Goal: Task Accomplishment & Management: Manage account settings

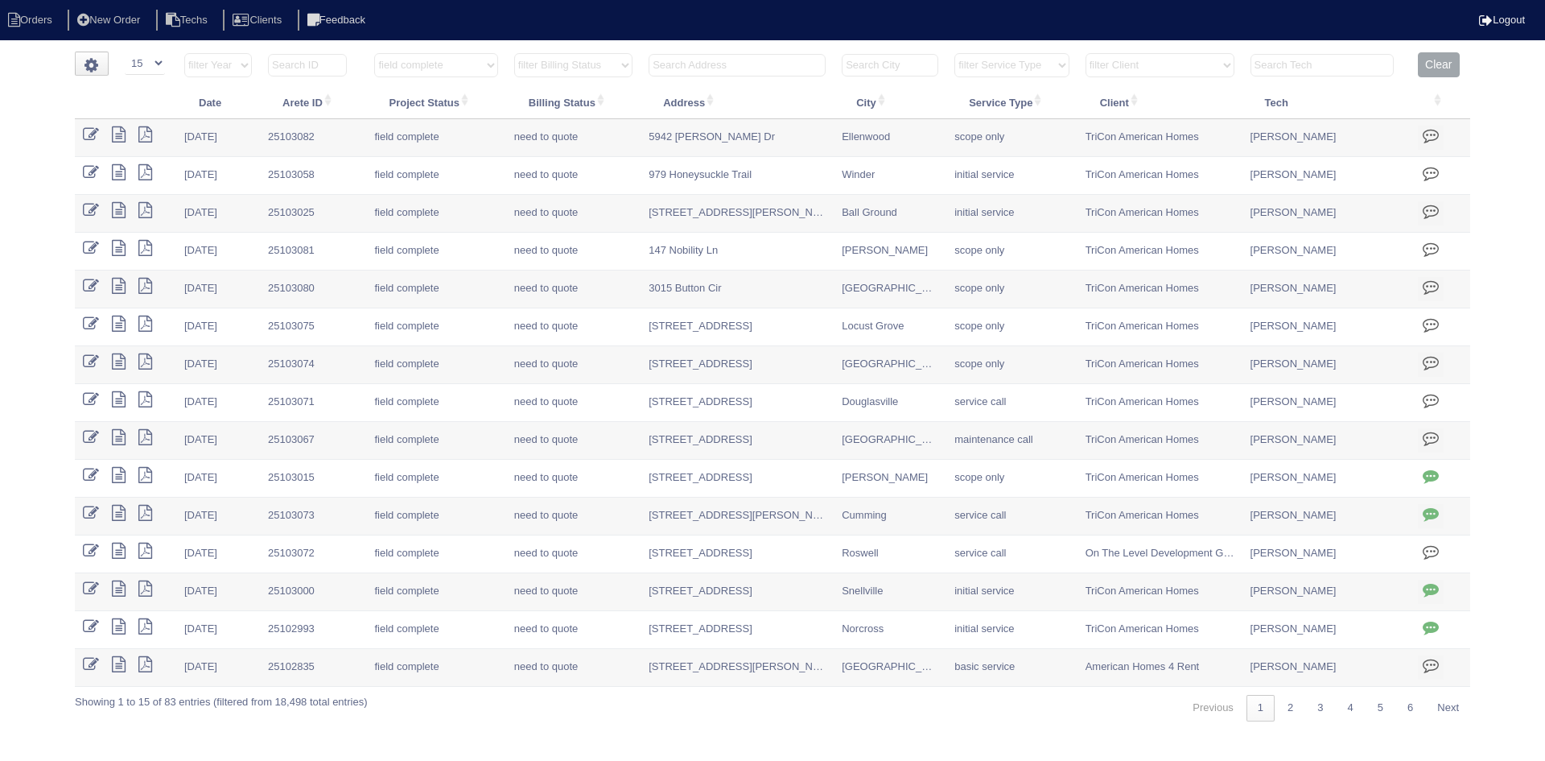
select select "15"
select select "field complete"
select select "need to quote"
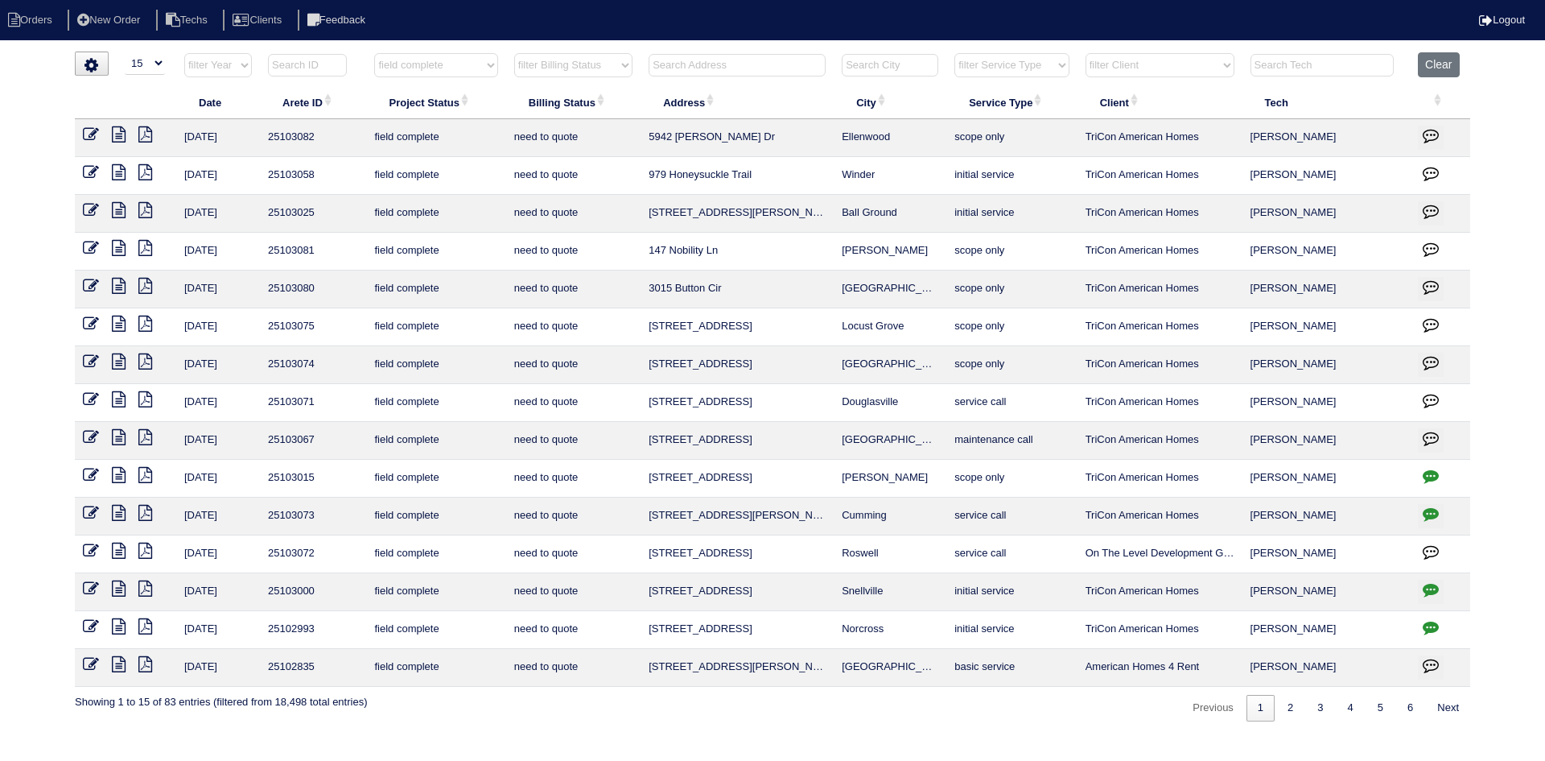
drag, startPoint x: 1443, startPoint y: 63, endPoint x: 1415, endPoint y: 60, distance: 28.3
click at [1441, 62] on button "Clear" at bounding box center [1438, 64] width 41 height 25
select select
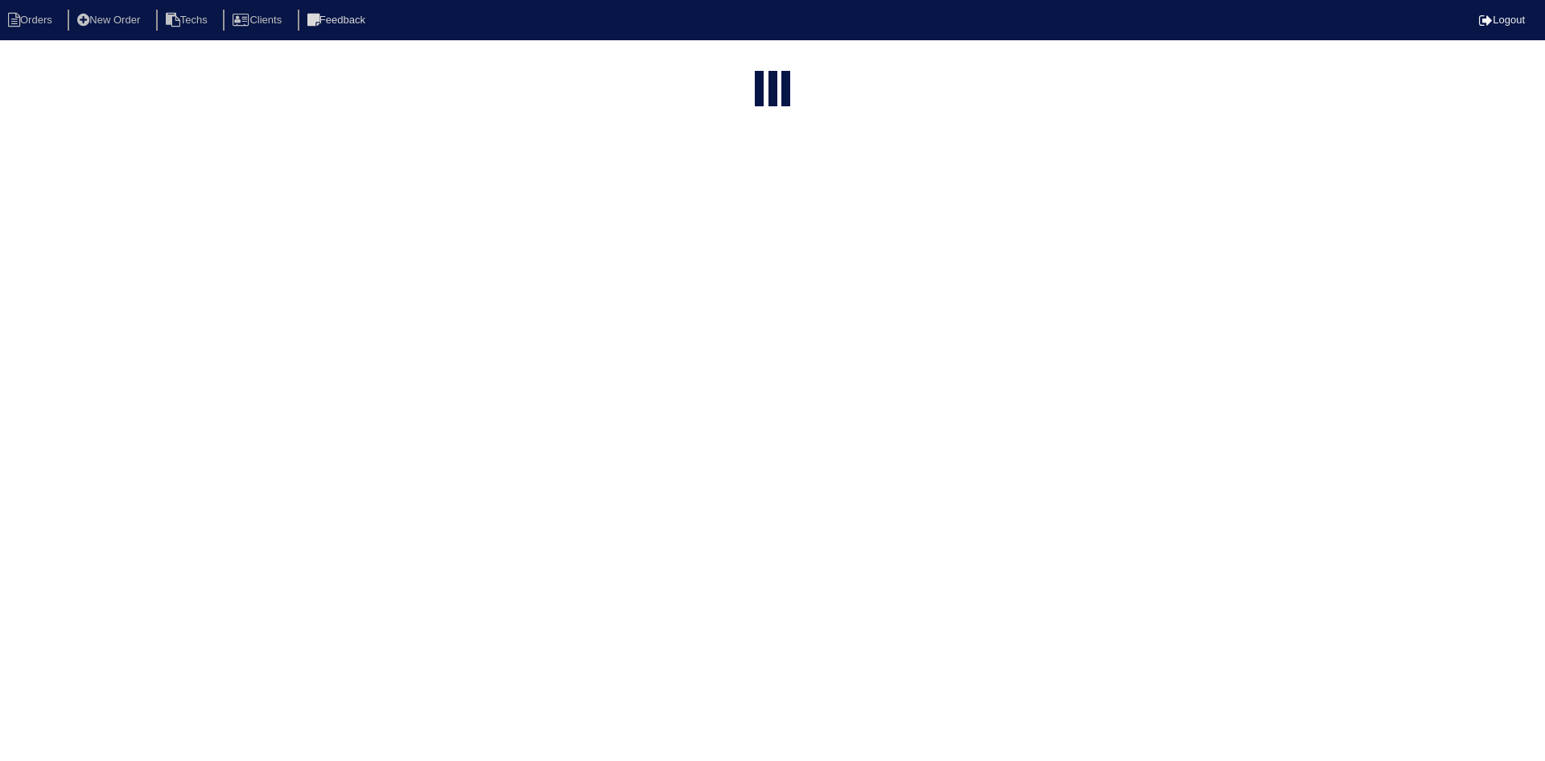
select select "15"
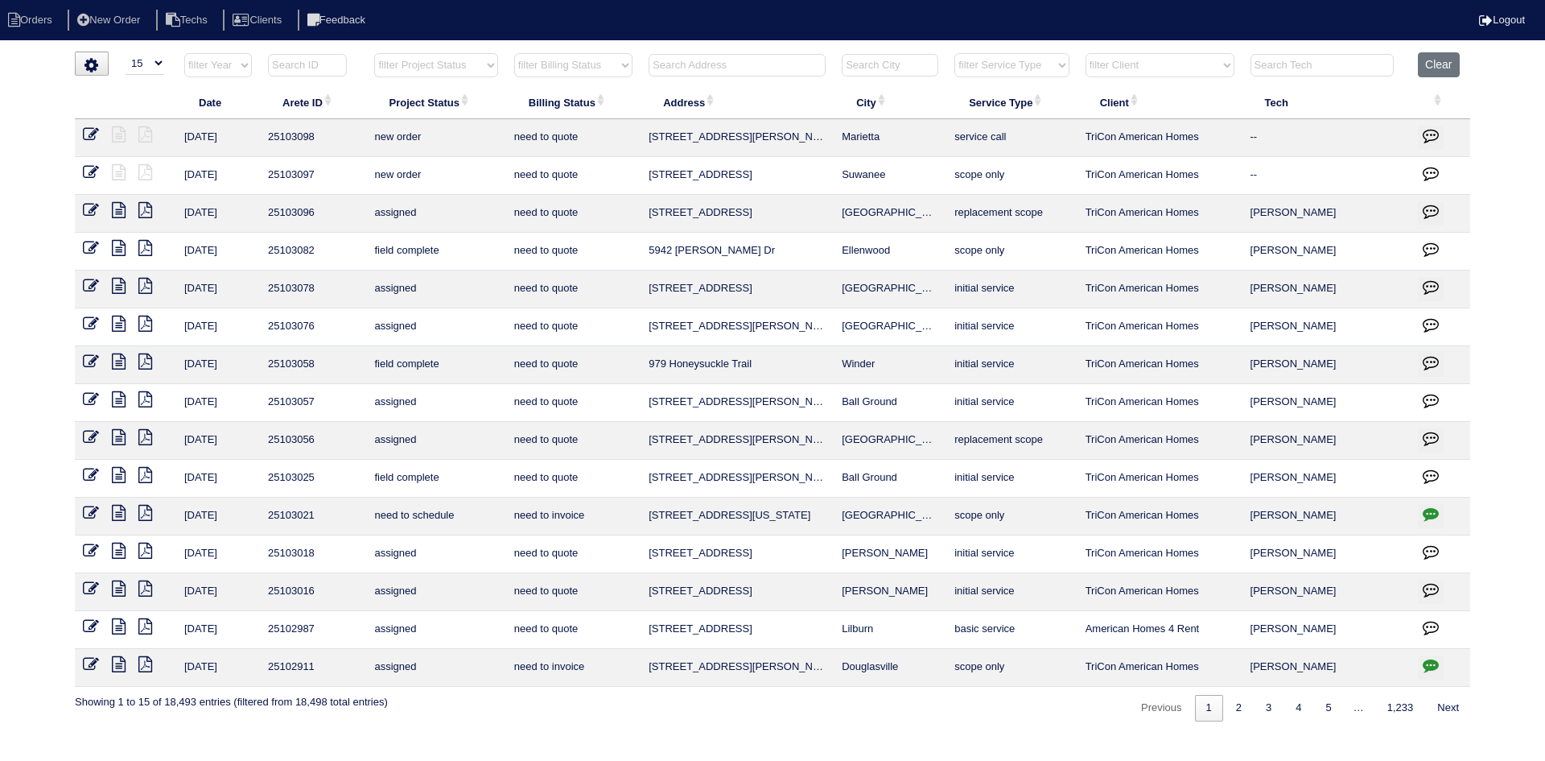
click at [667, 66] on input "text" at bounding box center [737, 65] width 177 height 23
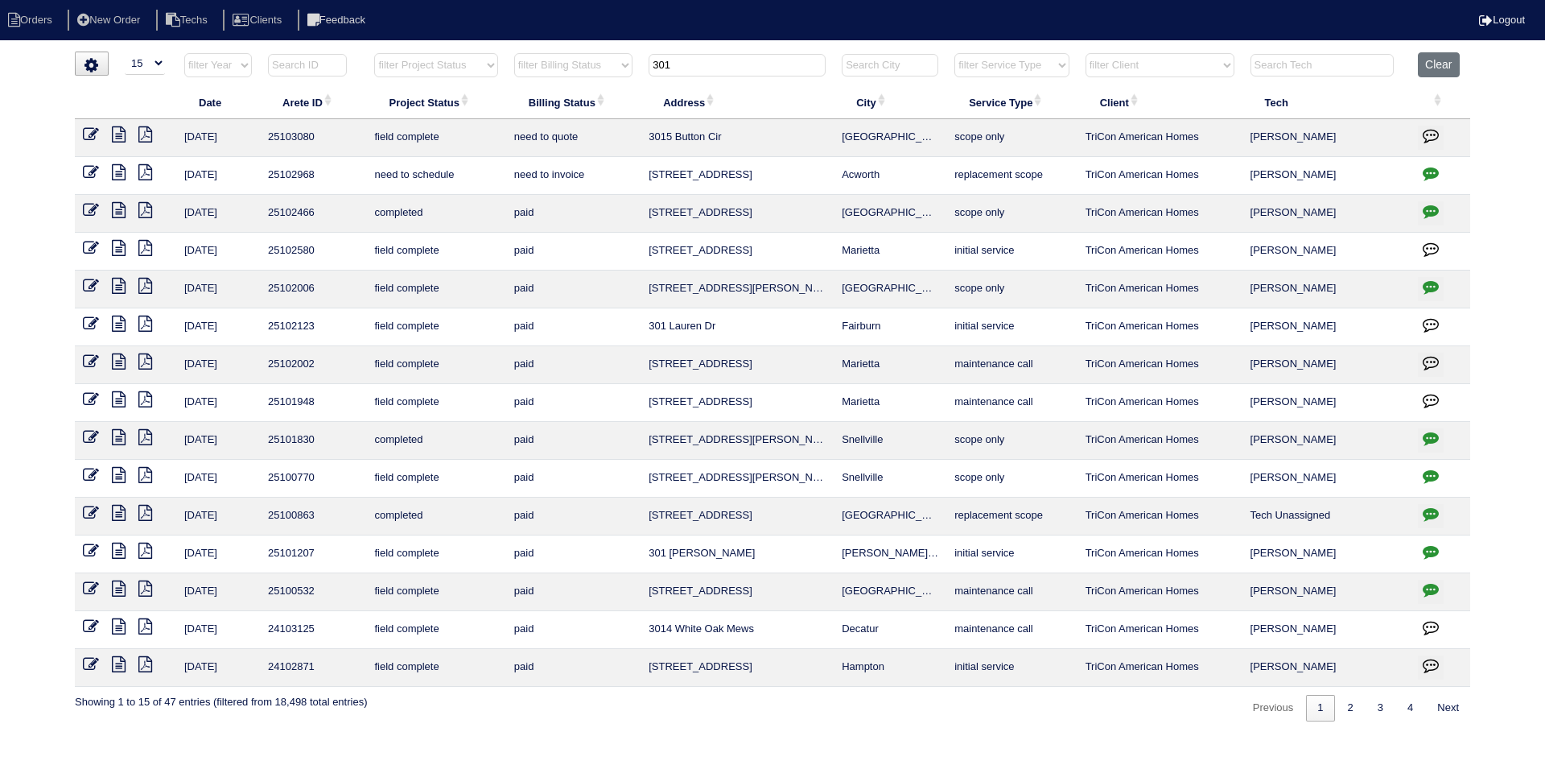
type input "301"
click at [118, 171] on icon at bounding box center [119, 172] width 14 height 16
click at [1433, 167] on icon "button" at bounding box center [1431, 173] width 16 height 16
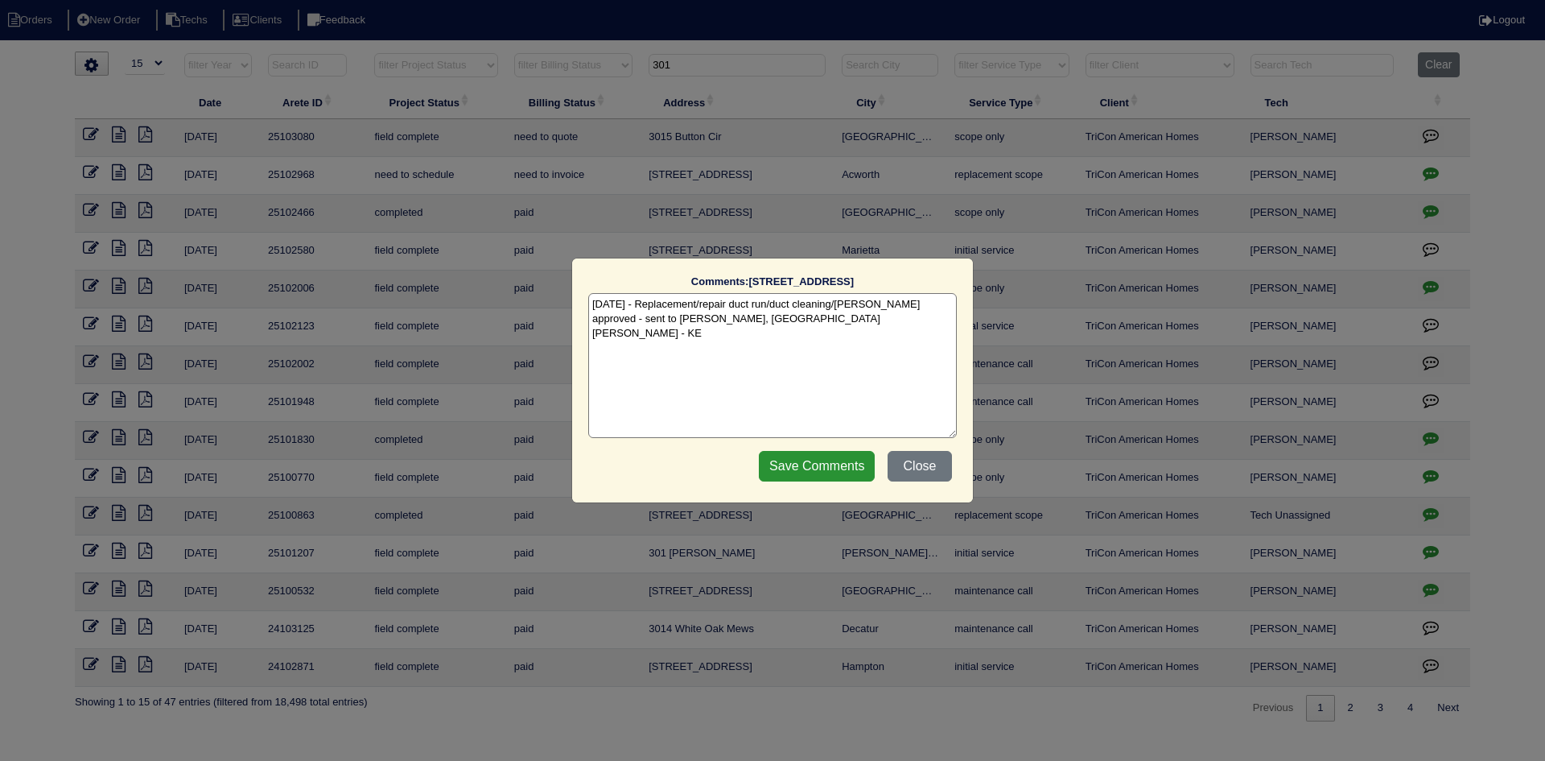
click at [757, 316] on textarea "8/13/25 - Replacement/repair duct run/duct cleaning/Odoban approved - sent to D…" at bounding box center [772, 365] width 369 height 145
paste textarea "Equipment ordered and verified pricing Sibi order number: TAH-0R0BFR6Q Order pl…"
click at [848, 320] on textarea "8/13/25 - Replacement/repair duct run/duct cleaning/Odoban approved - sent to D…" at bounding box center [772, 365] width 369 height 145
click at [843, 327] on textarea "8/13/25 - Replacement/repair duct run/duct cleaning/Odoban approved - sent to D…" at bounding box center [772, 365] width 369 height 145
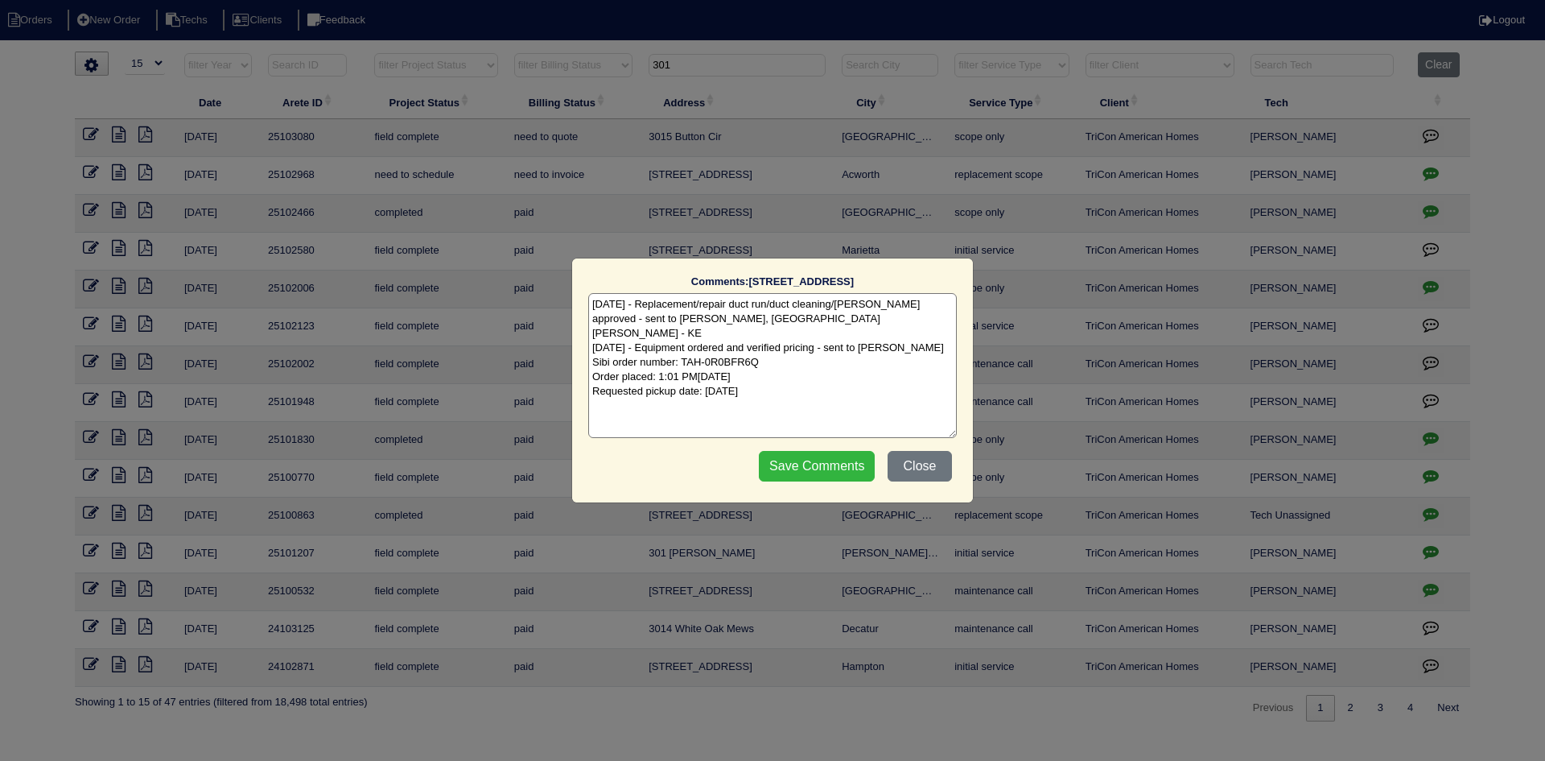
type textarea "8/13/25 - Replacement/repair duct run/duct cleaning/Odoban approved - sent to D…"
click at [792, 464] on input "Save Comments" at bounding box center [817, 466] width 116 height 31
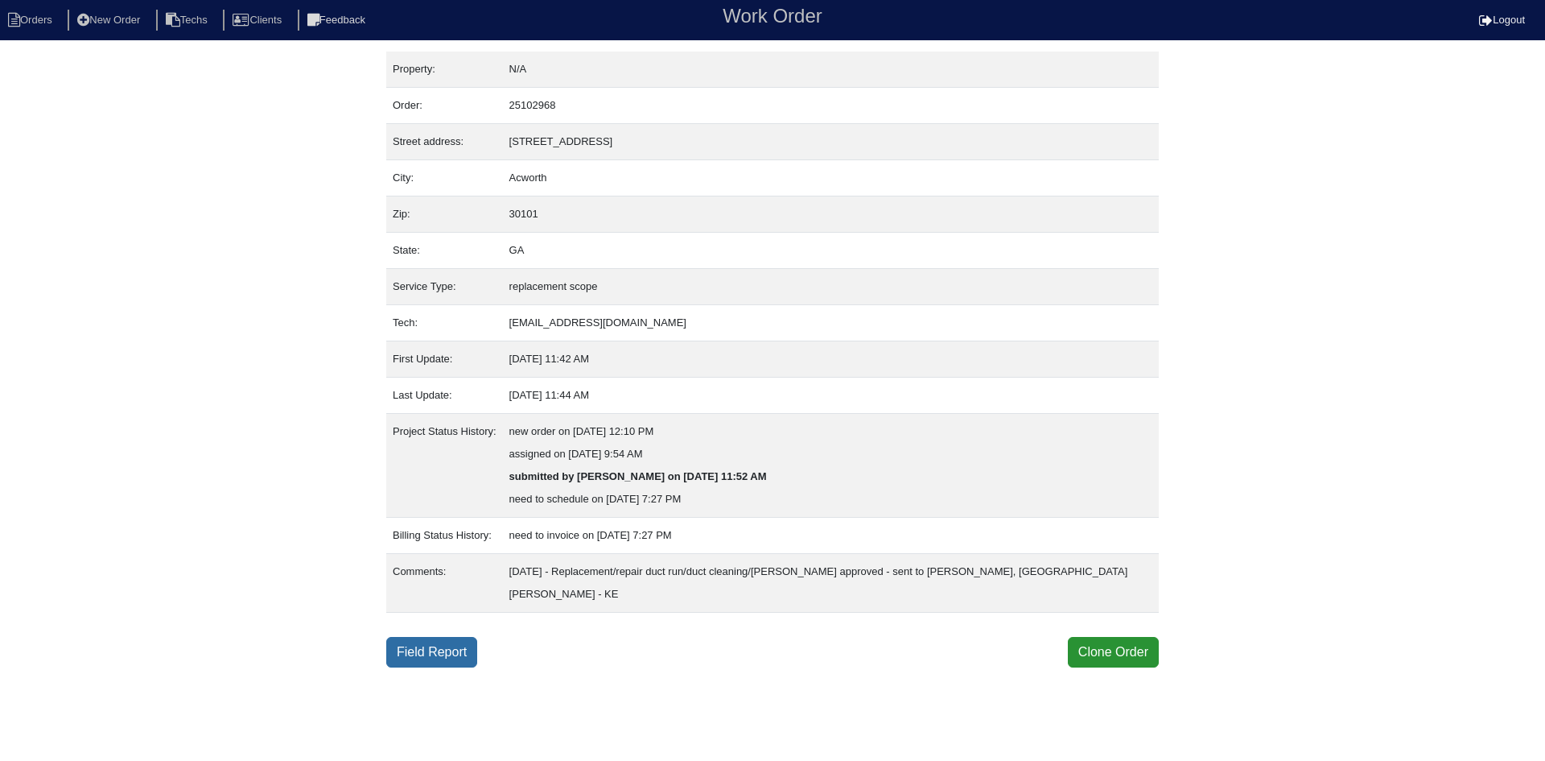
click at [443, 637] on link "Field Report" at bounding box center [431, 652] width 91 height 31
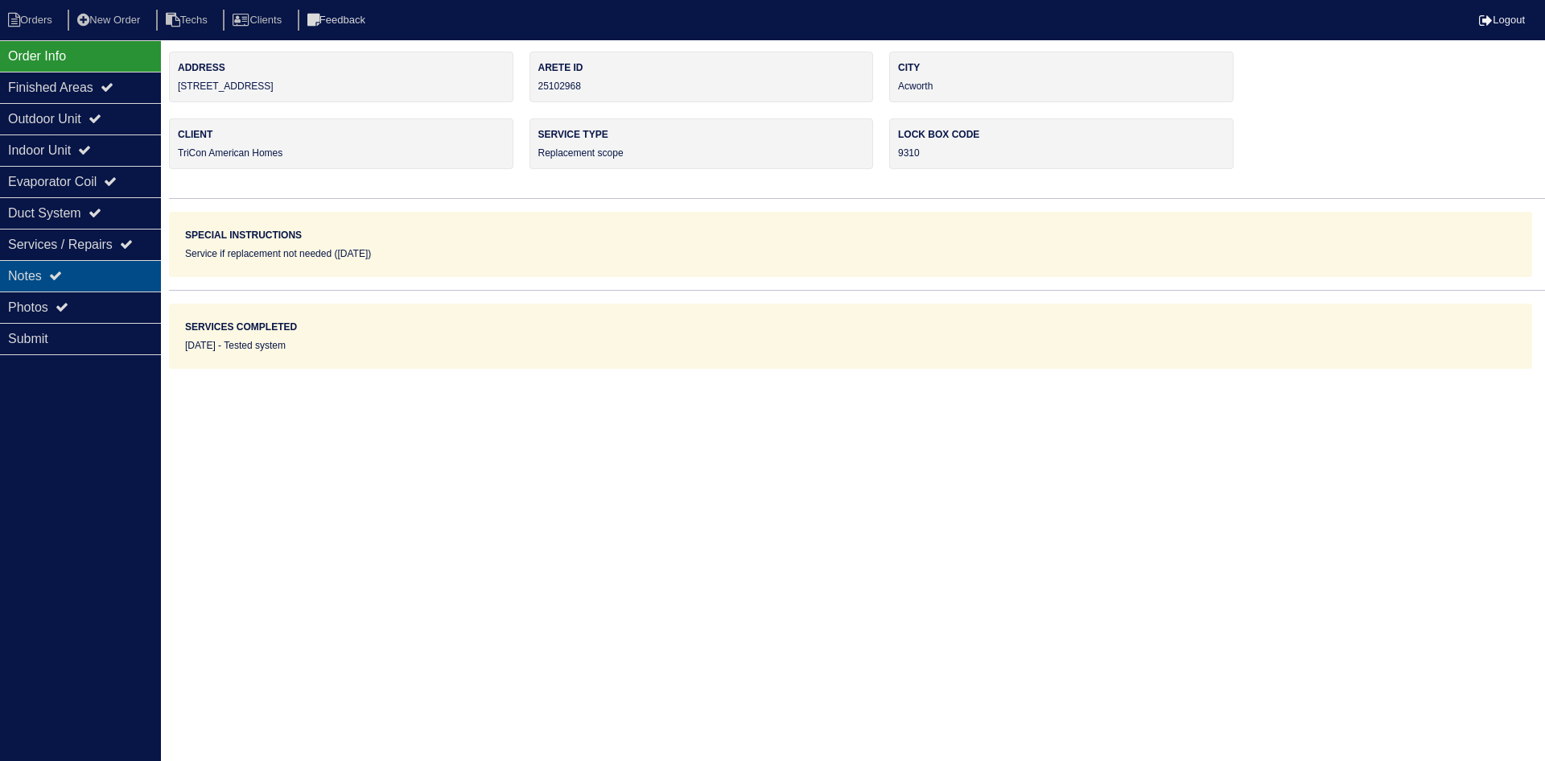
click at [83, 278] on div "Notes" at bounding box center [80, 275] width 161 height 31
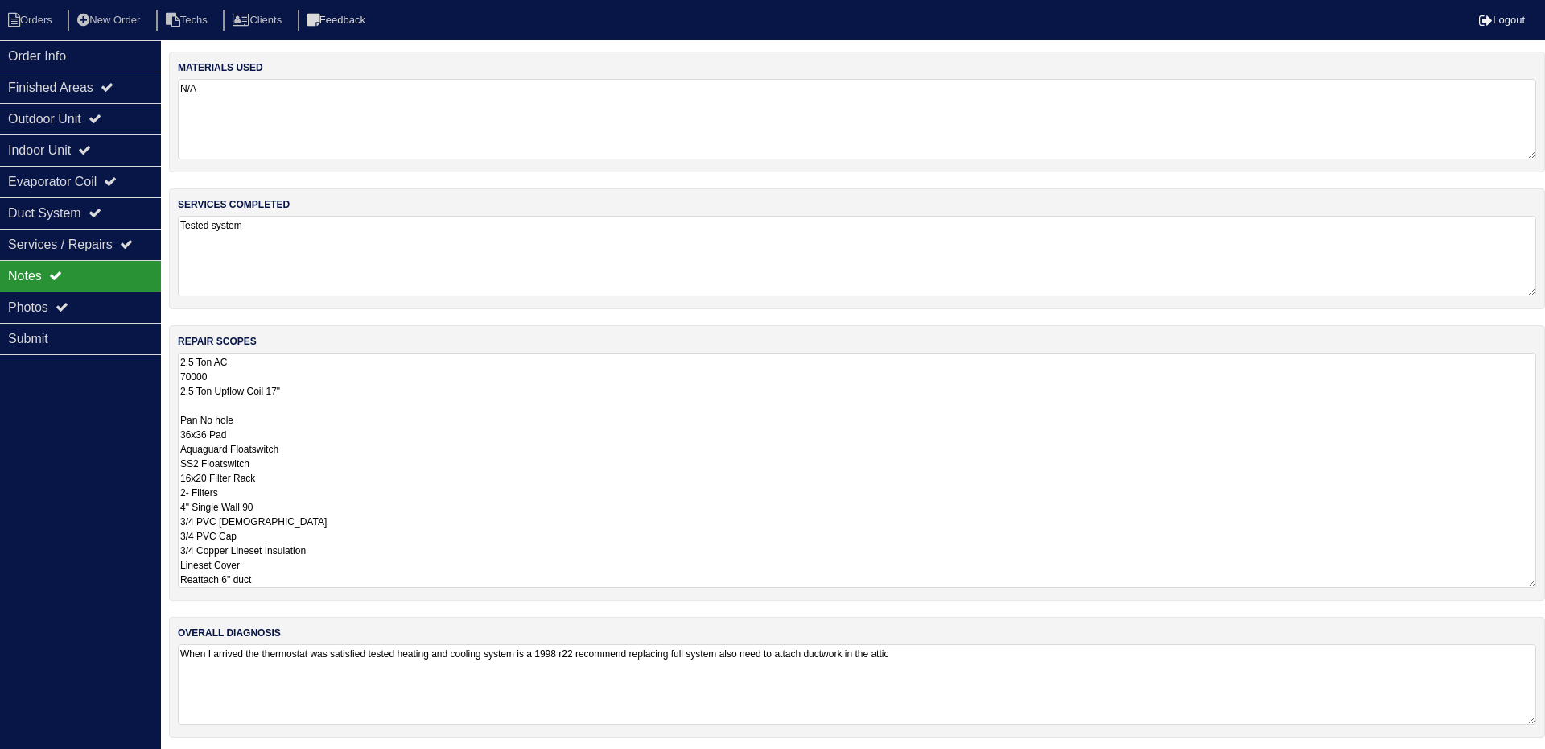
click at [524, 373] on textarea "2.5 Ton AC 70000 2.5 Ton Upflow Coil 17" Pan No hole 36x36 Pad Aquaguard Floats…" at bounding box center [857, 470] width 1359 height 235
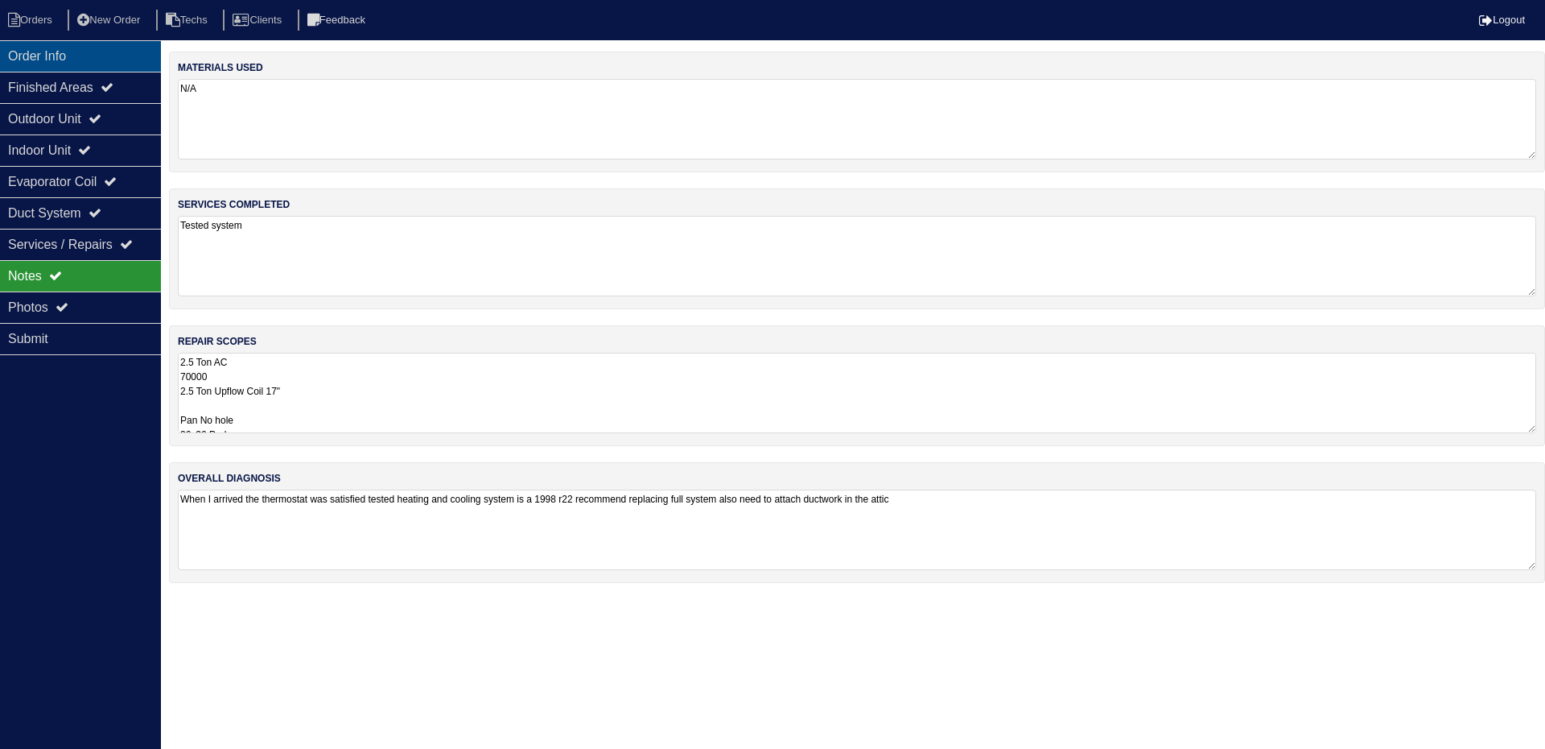
click at [104, 58] on div "Order Info" at bounding box center [80, 55] width 161 height 31
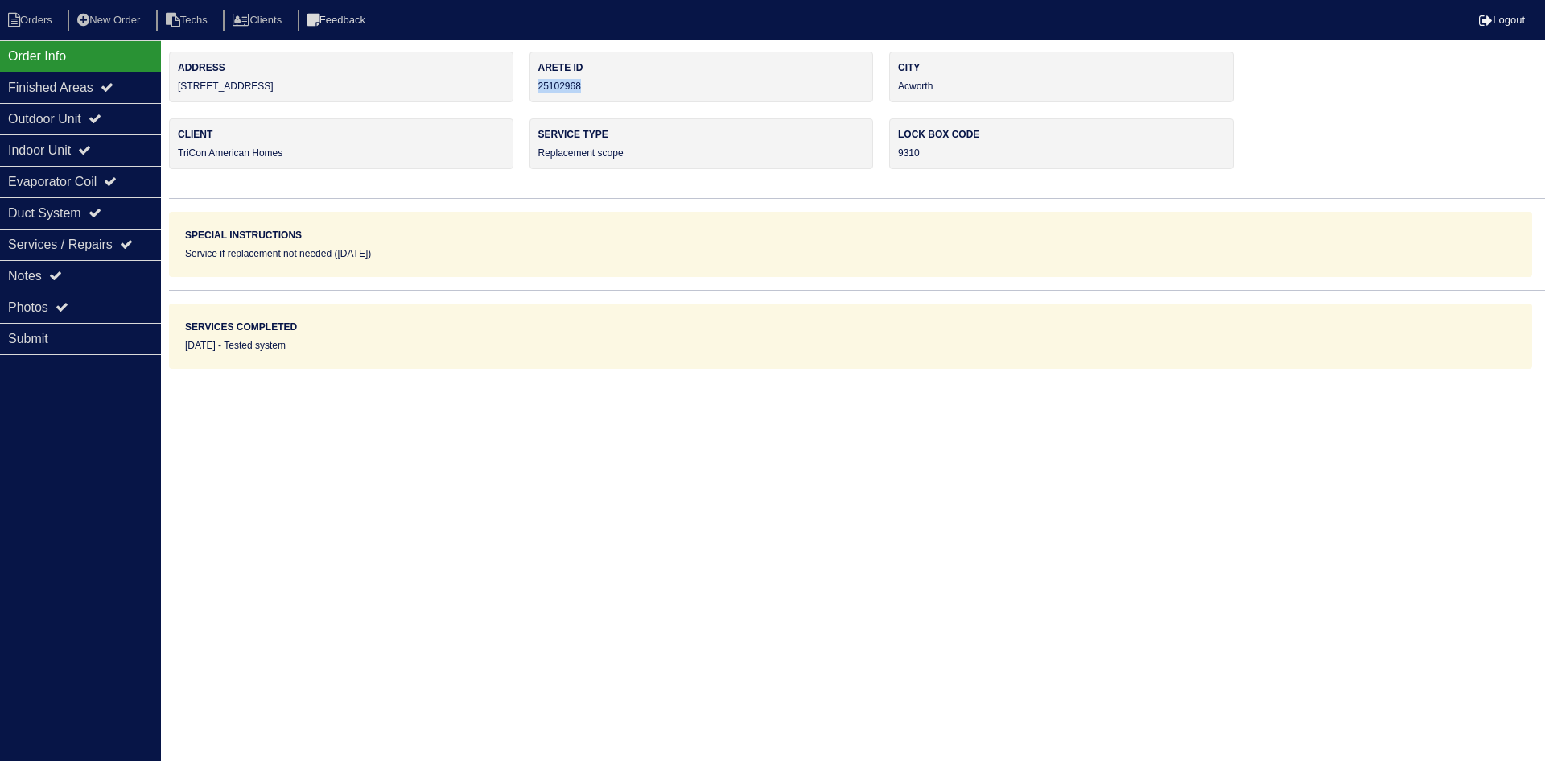
drag, startPoint x: 584, startPoint y: 81, endPoint x: 536, endPoint y: 82, distance: 48.3
click at [536, 82] on div "Arete ID 25102968" at bounding box center [702, 77] width 344 height 51
copy div "25102968"
click at [52, 265] on div "Notes" at bounding box center [80, 275] width 161 height 31
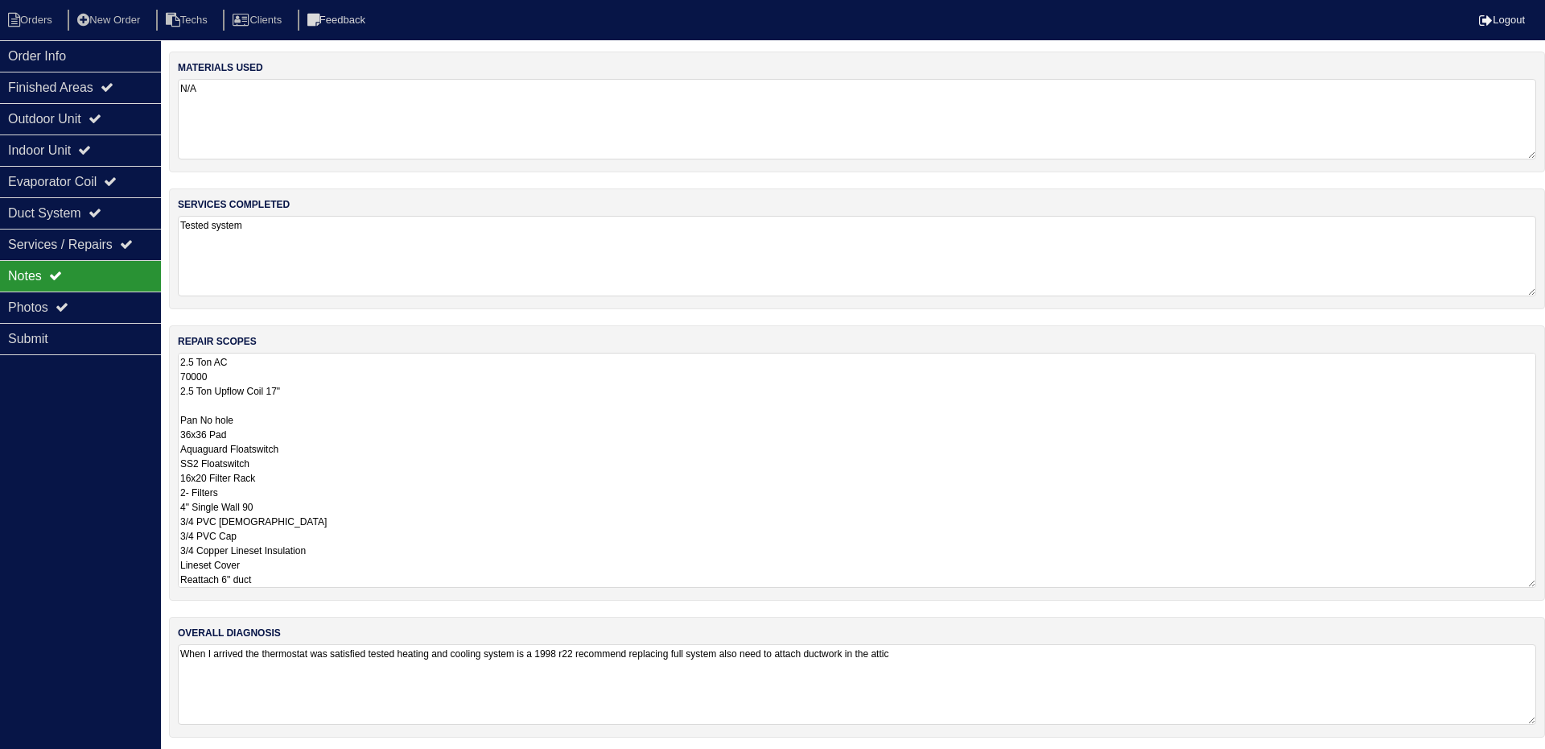
click at [540, 375] on textarea "2.5 Ton AC 70000 2.5 Ton Upflow Coil 17" Pan No hole 36x36 Pad Aquaguard Floats…" at bounding box center [857, 470] width 1359 height 235
